Goal: Complete application form

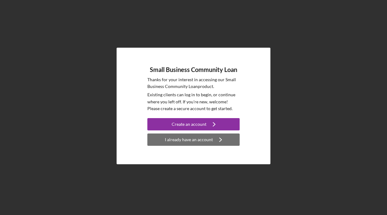
click at [222, 141] on icon "Icon/Navigate" at bounding box center [220, 139] width 15 height 15
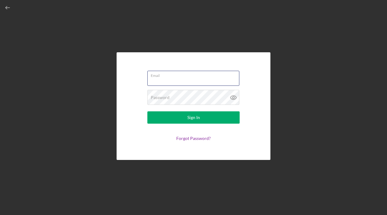
type input "[EMAIL_ADDRESS][DOMAIN_NAME]"
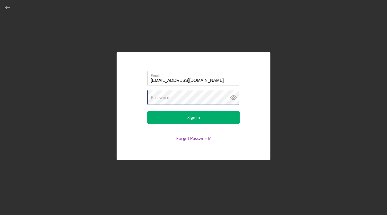
click at [193, 118] on button "Sign In" at bounding box center [193, 117] width 92 height 12
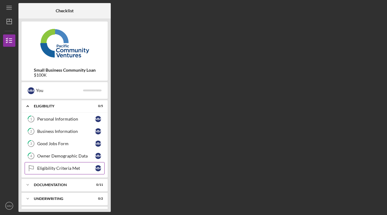
click at [77, 172] on link "Eligibility Criteria Met Eligibility Criteria Met M M" at bounding box center [65, 168] width 80 height 12
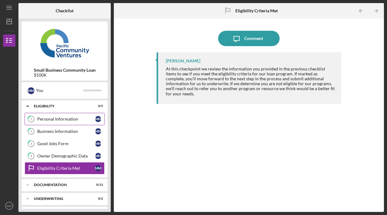
click at [67, 122] on link "1 Personal Information M M" at bounding box center [65, 119] width 80 height 12
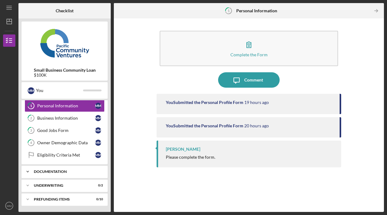
scroll to position [13, 0]
click at [59, 201] on div "Prefunding Items" at bounding box center [67, 199] width 66 height 4
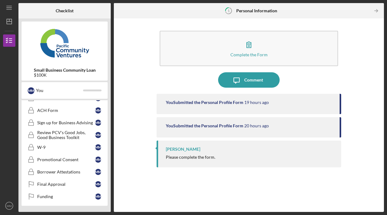
scroll to position [140, 0]
click at [10, 207] on text "MM" at bounding box center [9, 205] width 5 height 3
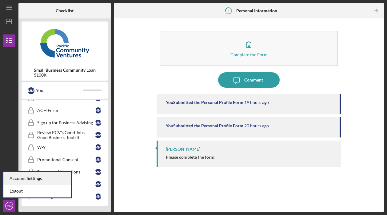
click at [16, 177] on div "Account Settings" at bounding box center [37, 178] width 68 height 13
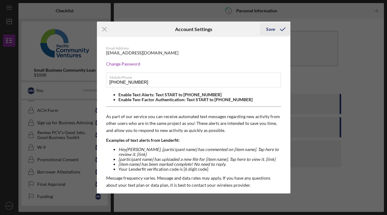
click at [273, 28] on div "Save" at bounding box center [270, 29] width 9 height 12
click at [102, 32] on icon "Icon/Menu Close" at bounding box center [104, 29] width 15 height 15
